Goal: Information Seeking & Learning: Learn about a topic

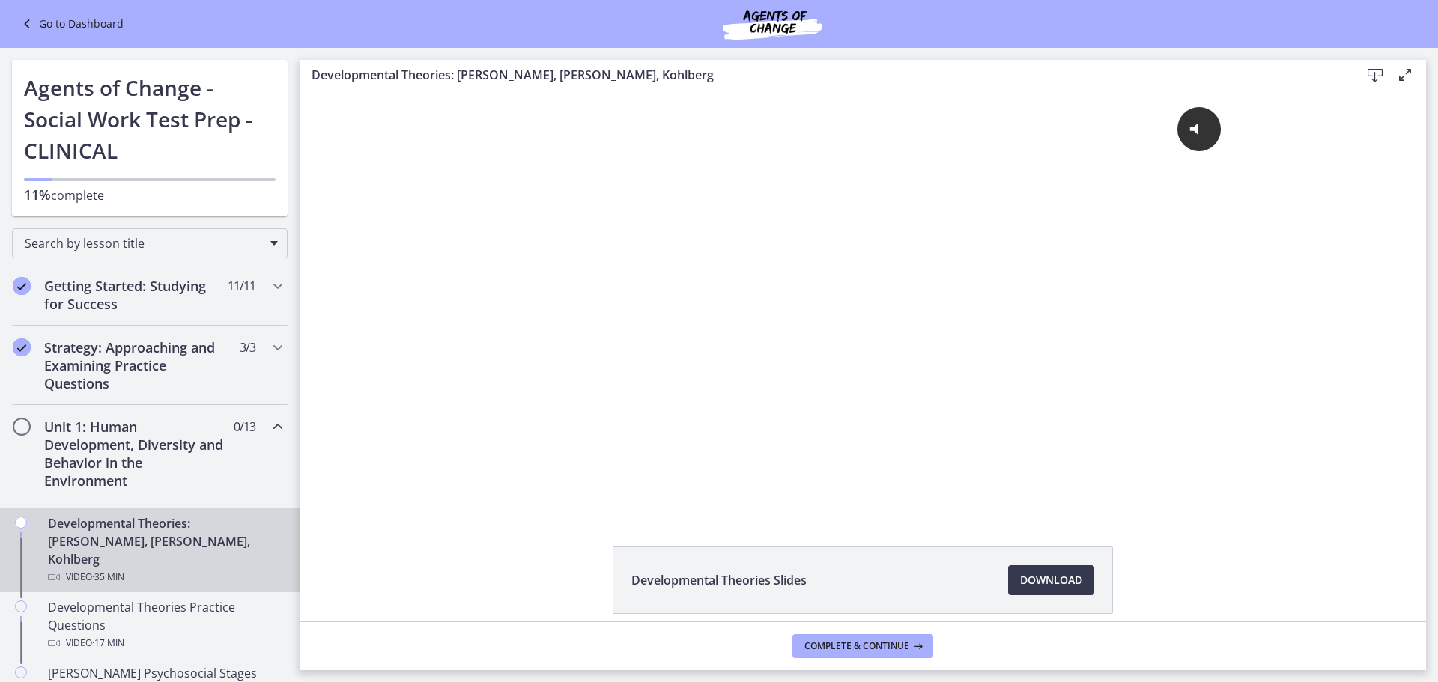
click at [73, 476] on h2 "Unit 1: Human Development, Diversity and Behavior in the Environment" at bounding box center [135, 454] width 183 height 72
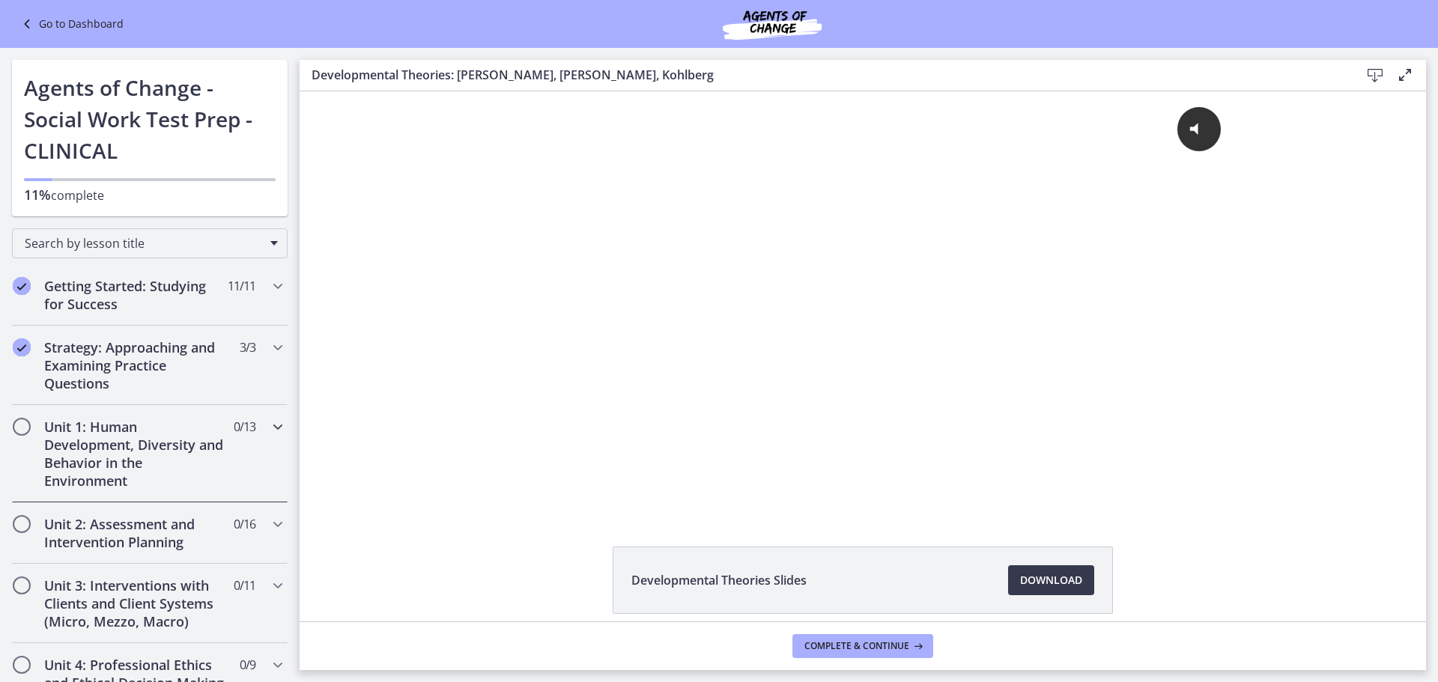
click at [126, 457] on h2 "Unit 1: Human Development, Diversity and Behavior in the Environment" at bounding box center [135, 454] width 183 height 72
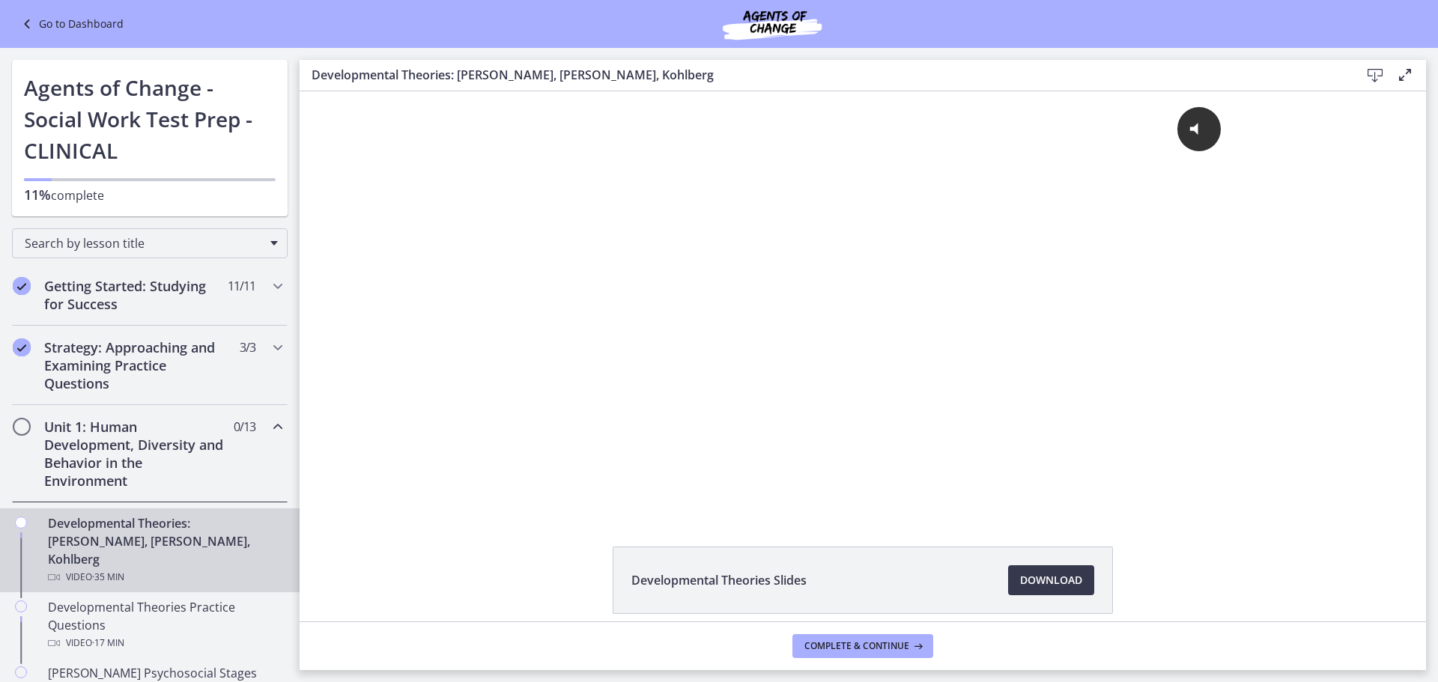
click at [145, 542] on div "Developmental Theories: Erikson, Piaget, Kohlberg Video · 35 min" at bounding box center [165, 551] width 234 height 72
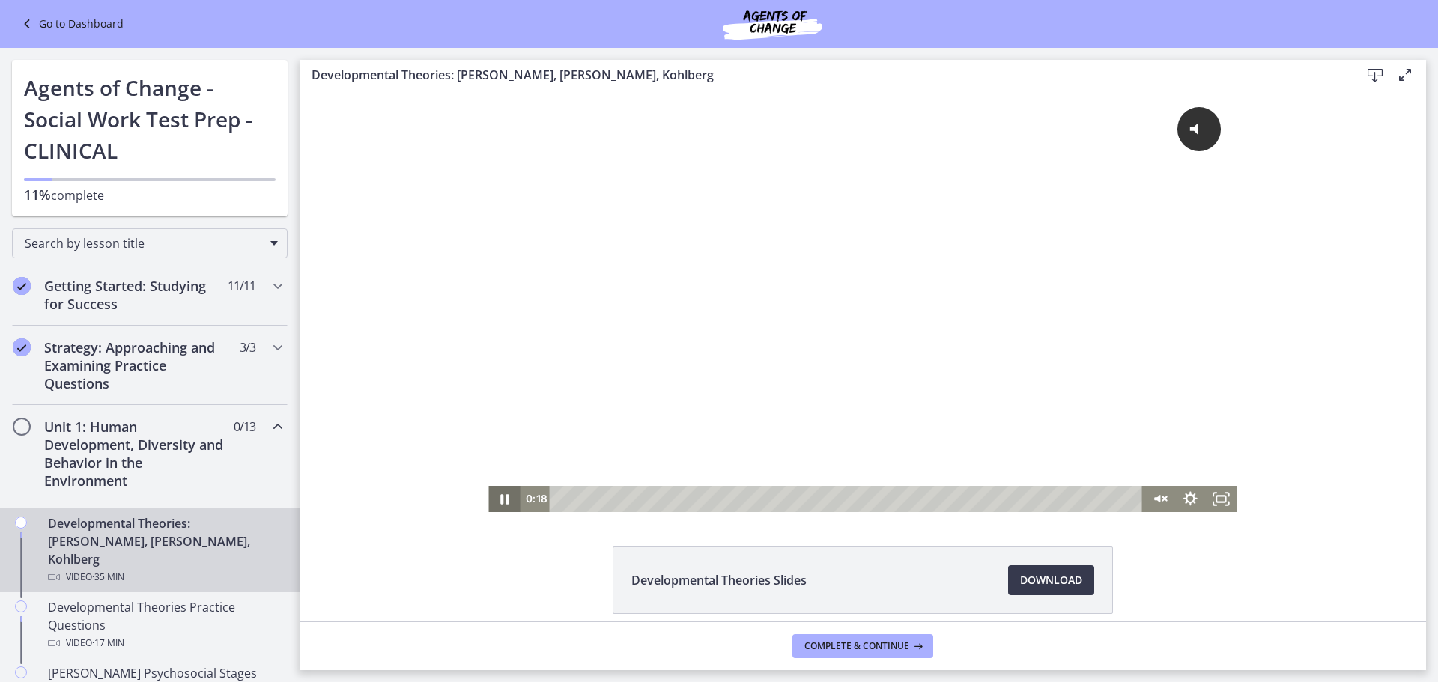
click at [500, 500] on icon "Pause" at bounding box center [504, 499] width 8 height 10
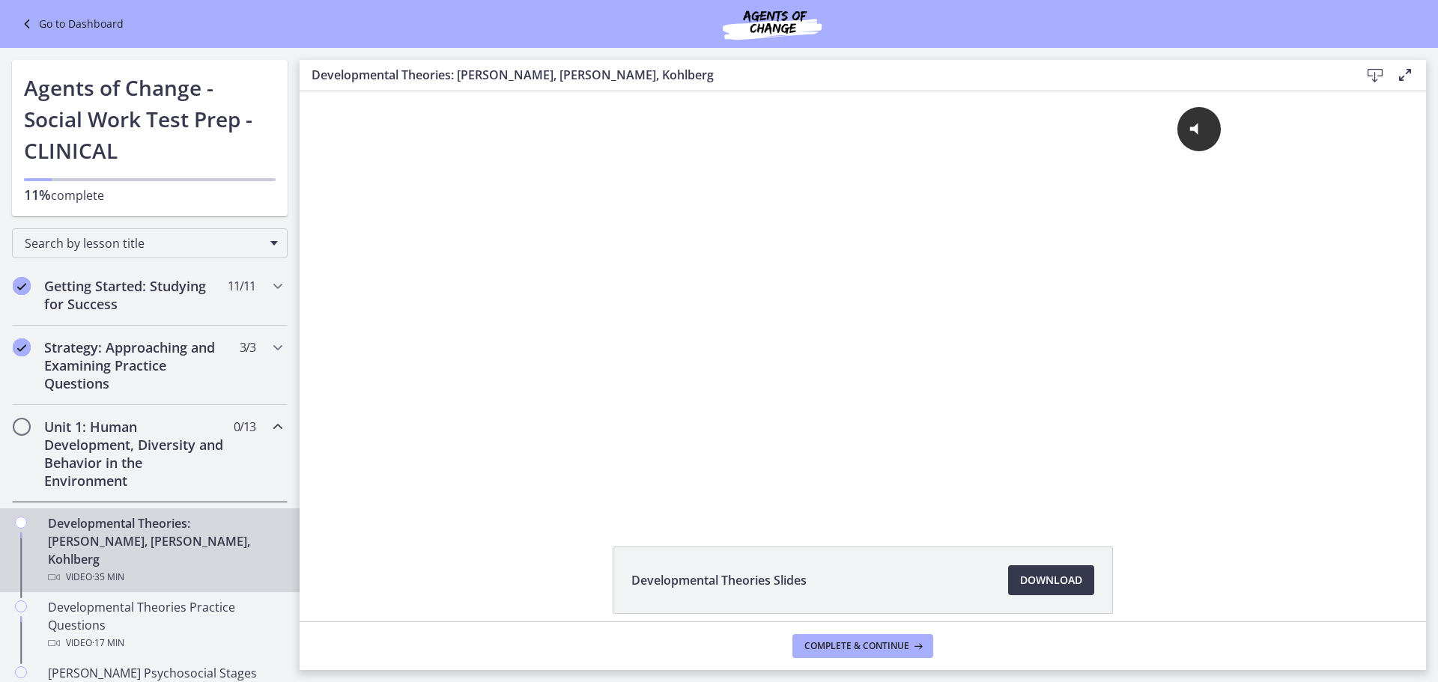
click at [107, 25] on link "Go to Dashboard" at bounding box center [71, 24] width 106 height 18
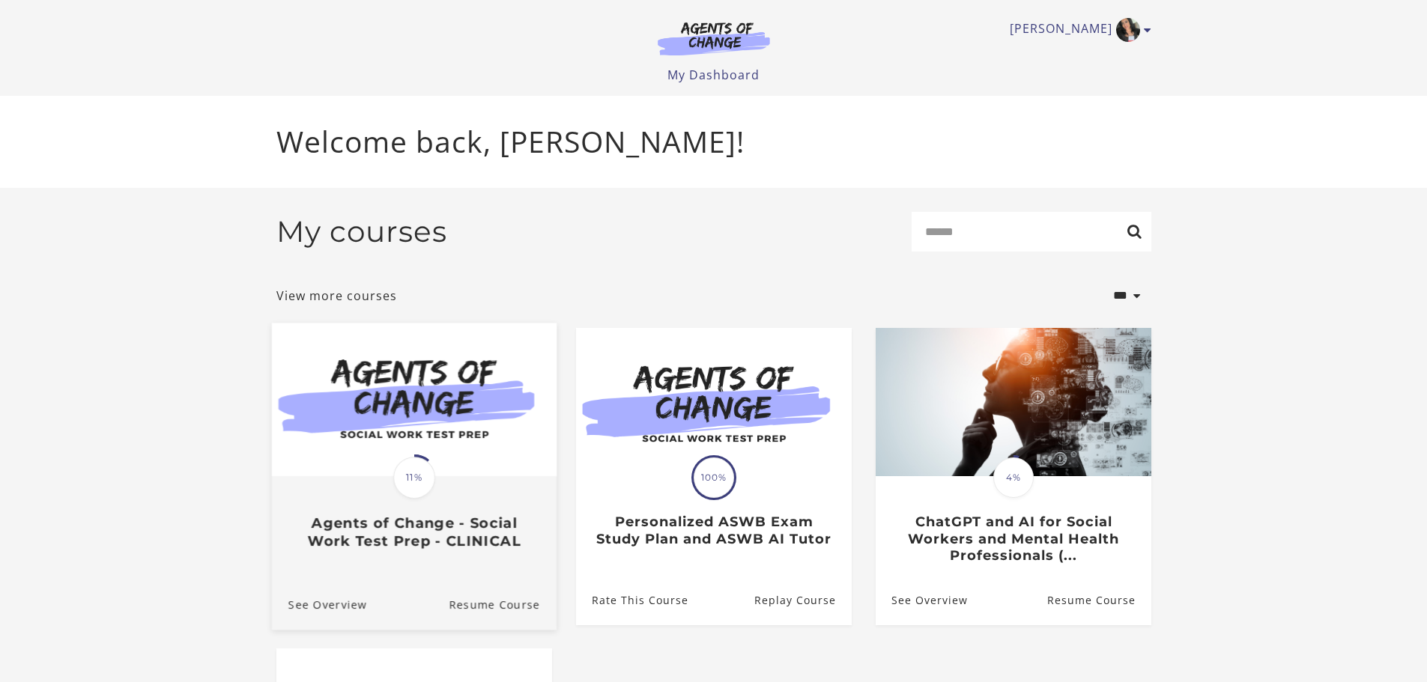
click at [489, 543] on h3 "Agents of Change - Social Work Test Prep - CLINICAL" at bounding box center [414, 532] width 252 height 34
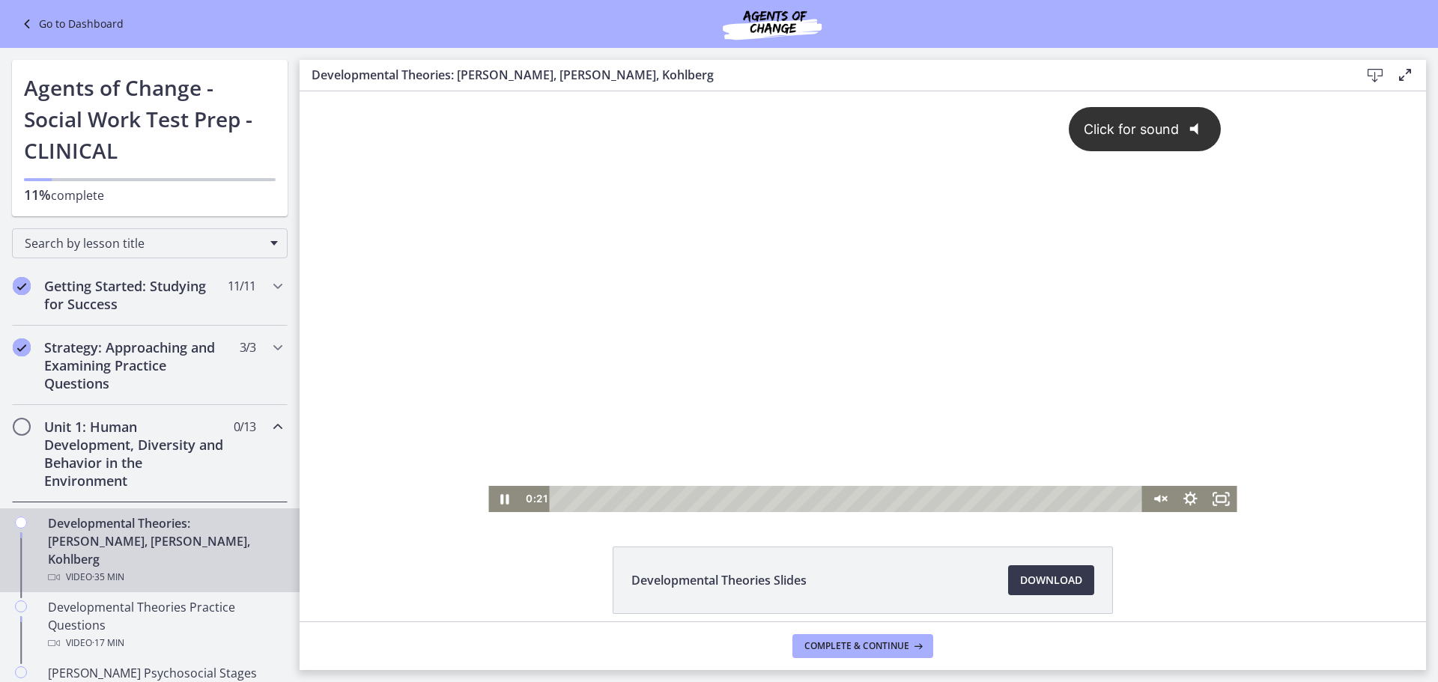
click at [1150, 135] on span "Click for sound" at bounding box center [1124, 129] width 109 height 16
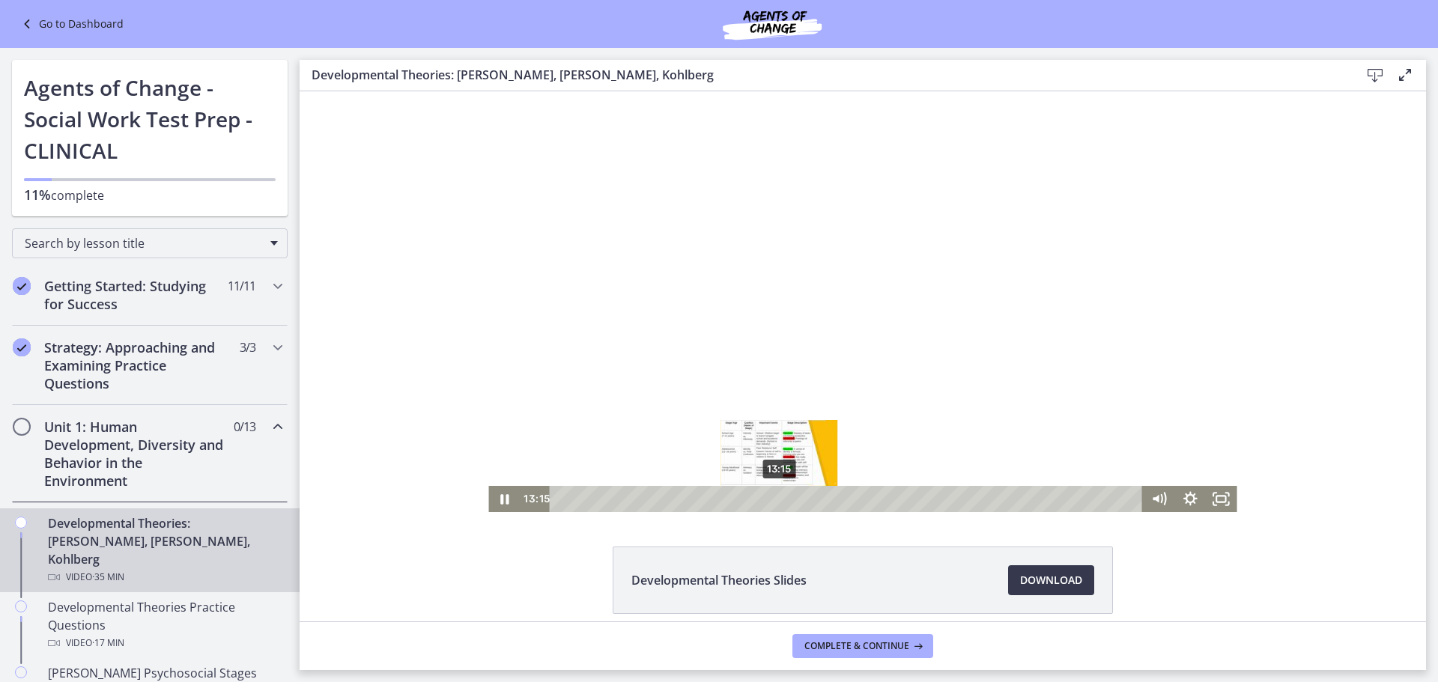
click at [774, 497] on div "13:15" at bounding box center [849, 499] width 574 height 26
click at [506, 501] on icon "Pause" at bounding box center [503, 498] width 37 height 31
click at [494, 499] on icon "Play Video" at bounding box center [505, 499] width 31 height 26
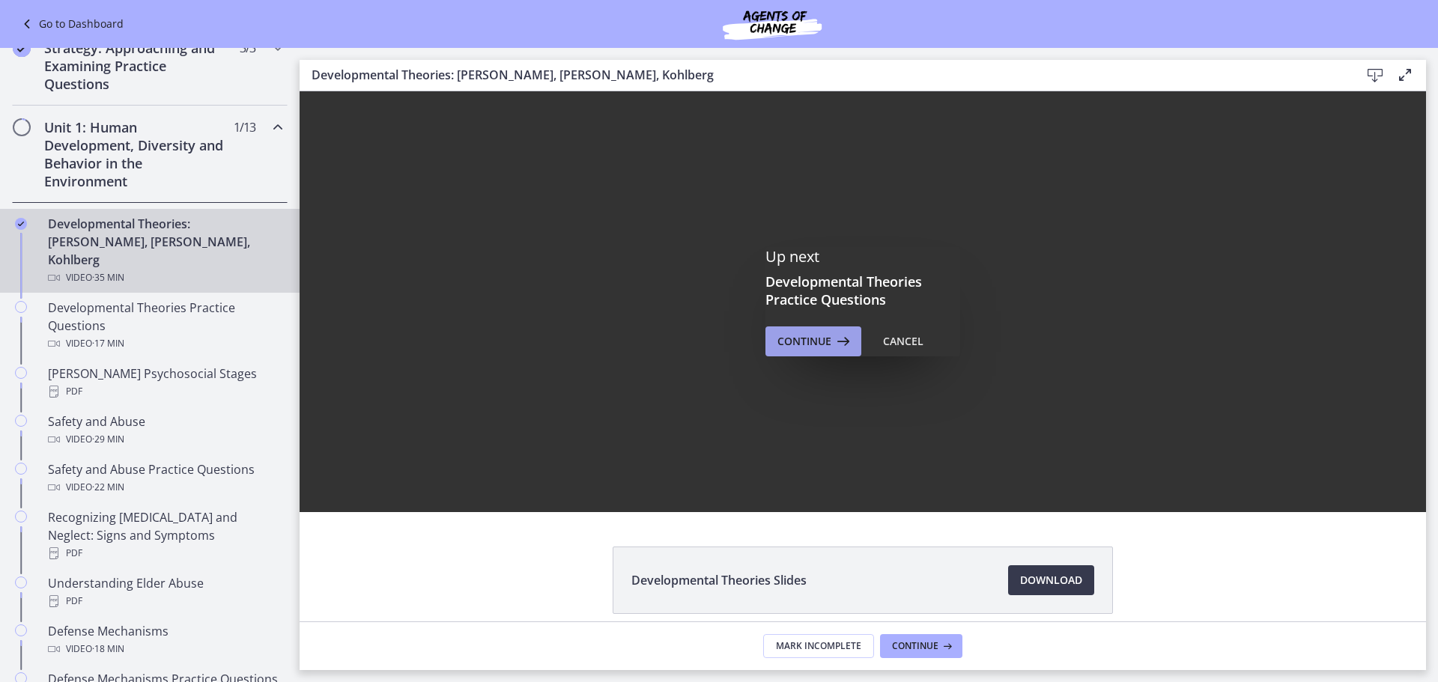
click at [822, 348] on span "Continue" at bounding box center [804, 342] width 54 height 18
